Goal: Information Seeking & Learning: Learn about a topic

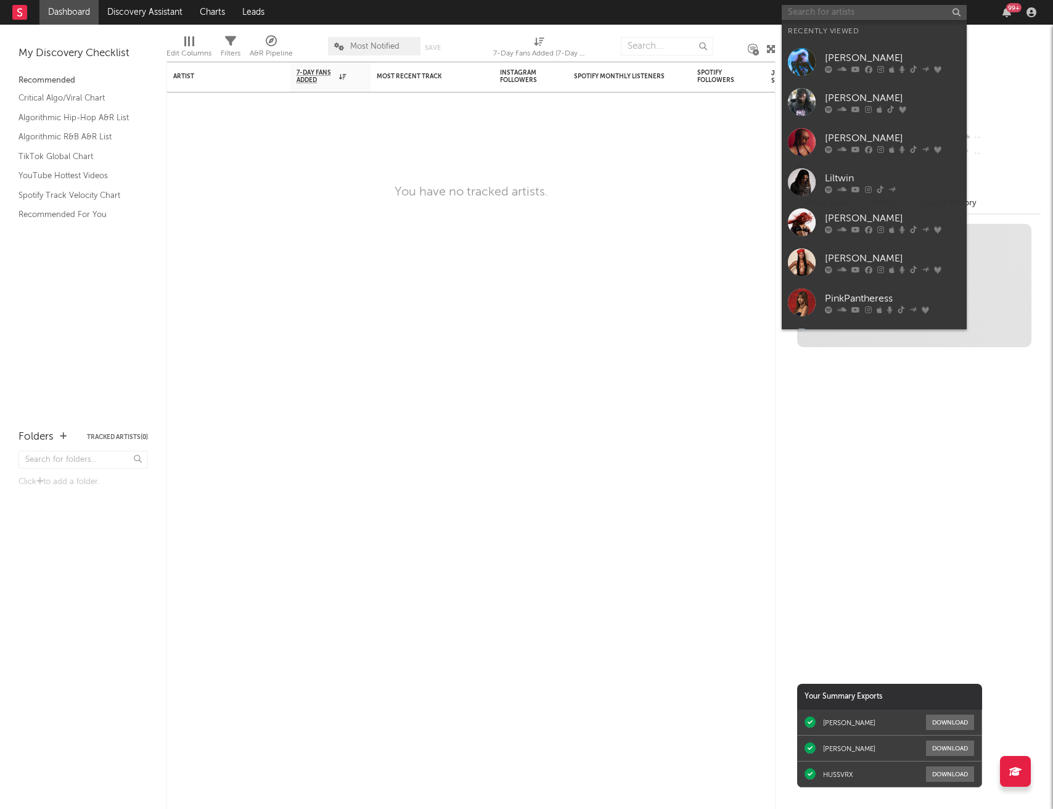
click at [890, 15] on input "text" at bounding box center [874, 12] width 185 height 15
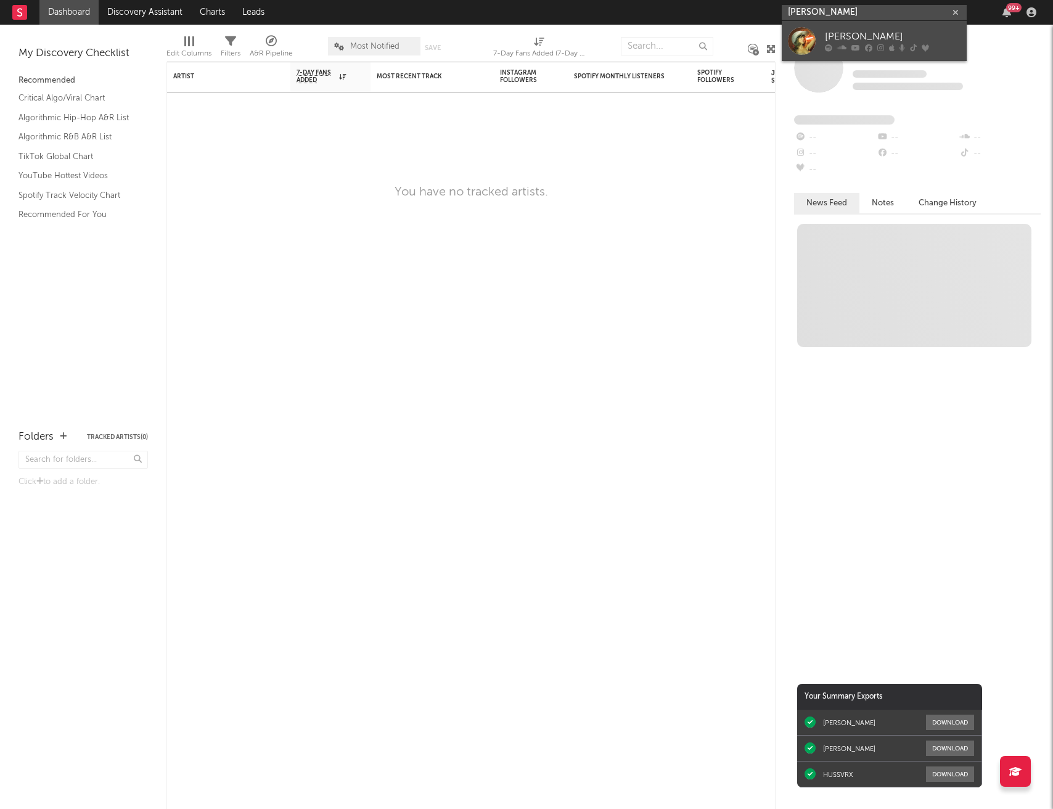
type input "[PERSON_NAME]"
click at [894, 33] on div "[PERSON_NAME]" at bounding box center [893, 37] width 136 height 15
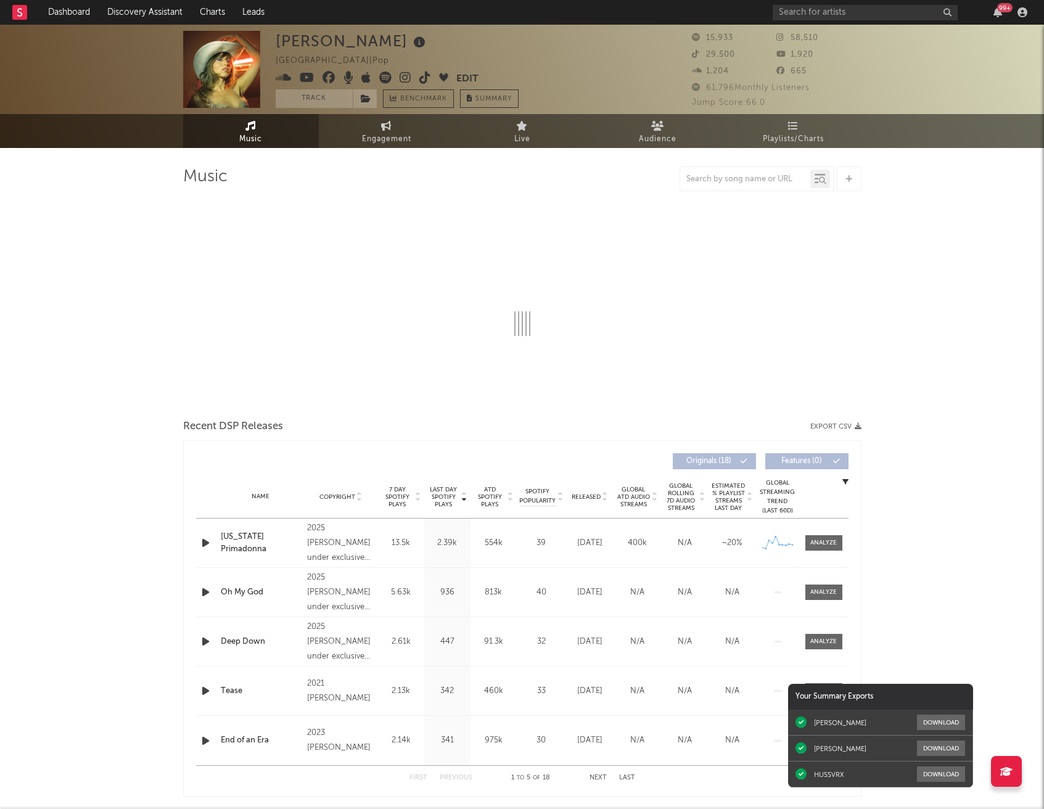
select select "6m"
